Goal: Information Seeking & Learning: Learn about a topic

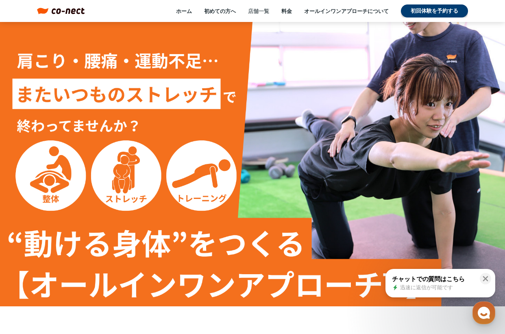
click at [260, 14] on link "店舗一覧" at bounding box center [258, 10] width 21 height 7
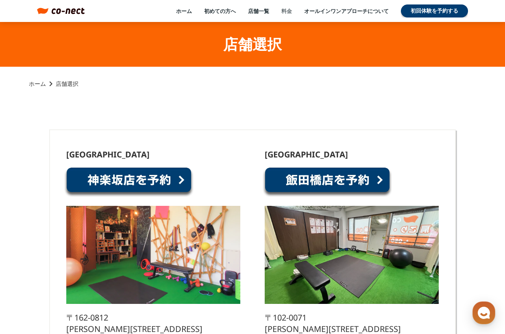
click at [287, 11] on link "料金" at bounding box center [286, 10] width 11 height 7
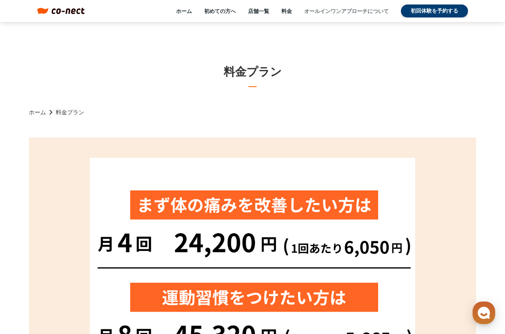
click at [329, 9] on link "オールインワンアプローチについて" at bounding box center [346, 10] width 85 height 7
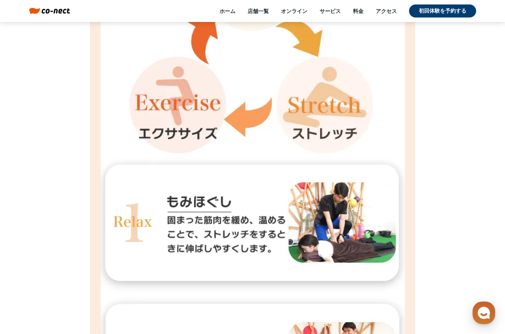
scroll to position [2875, 0]
